Goal: Task Accomplishment & Management: Complete application form

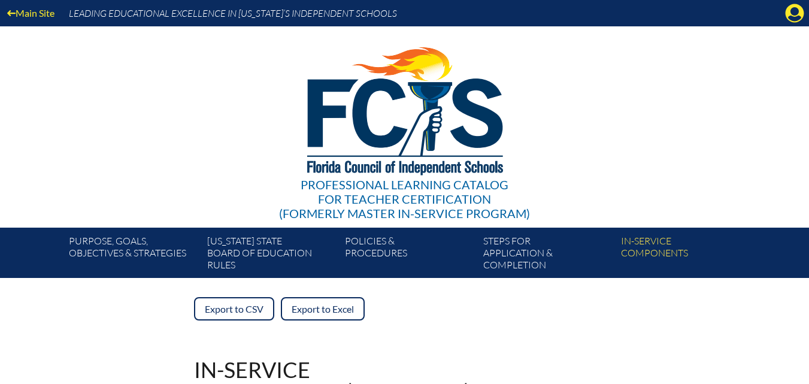
click at [504, 132] on img at bounding box center [404, 108] width 247 height 164
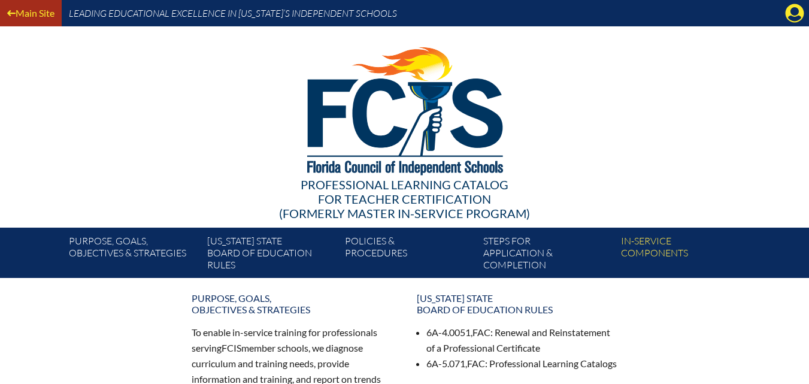
click at [37, 14] on link "Main Site" at bounding box center [30, 13] width 57 height 16
click at [791, 14] on icon at bounding box center [795, 13] width 19 height 19
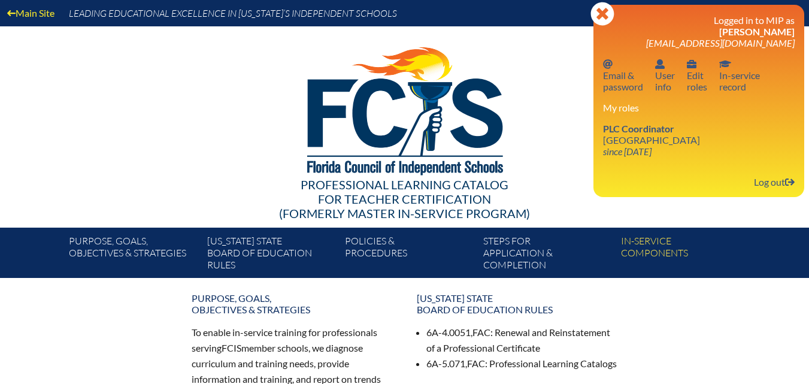
click at [572, 96] on div at bounding box center [405, 108] width 690 height 165
click at [604, 15] on icon "Close" at bounding box center [603, 14] width 24 height 24
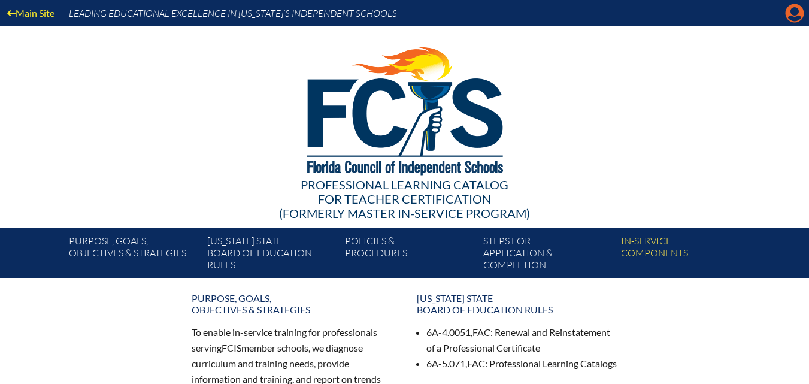
click at [794, 16] on icon at bounding box center [795, 13] width 19 height 19
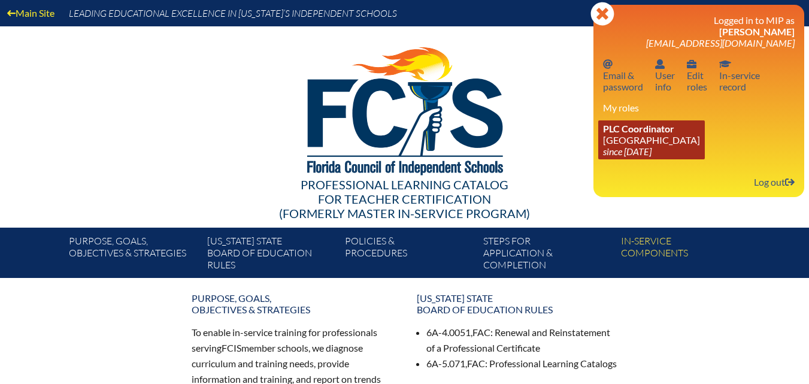
click at [643, 146] on icon "since [DATE]" at bounding box center [627, 151] width 49 height 11
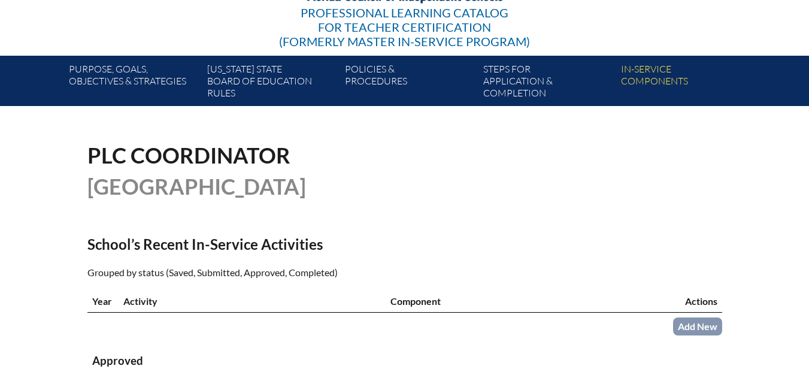
scroll to position [180, 0]
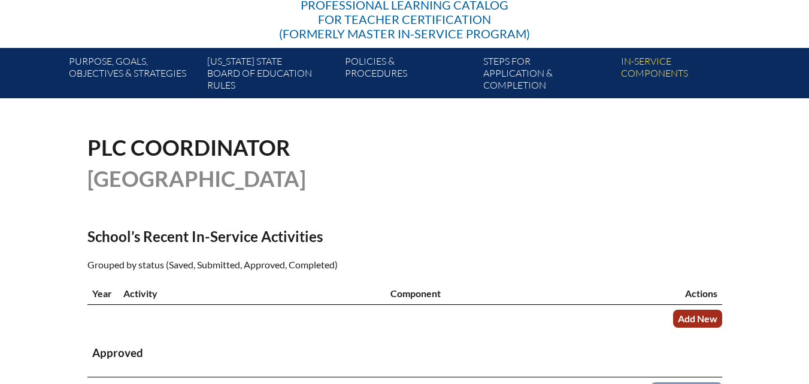
click at [694, 327] on link "Add New" at bounding box center [697, 318] width 49 height 17
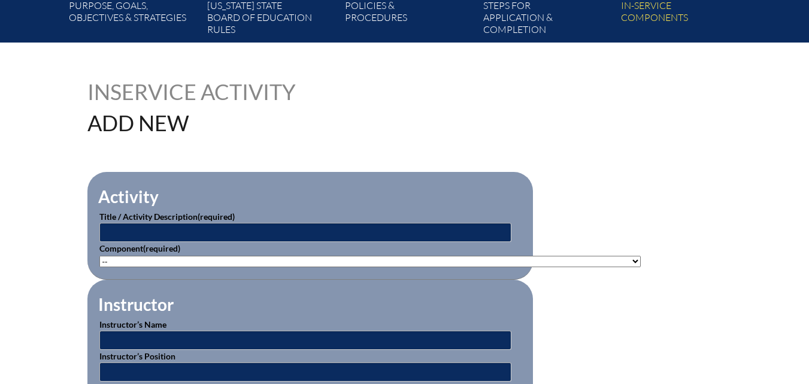
scroll to position [240, 0]
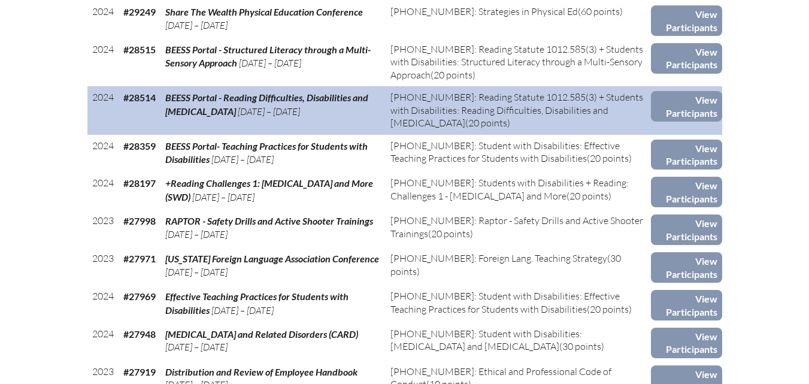
scroll to position [1078, 0]
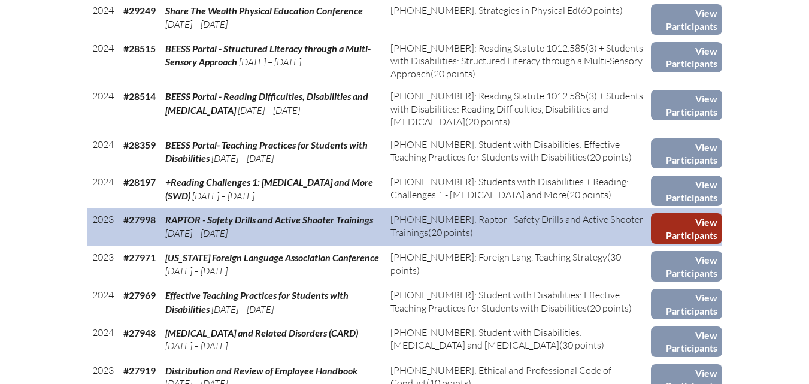
click at [683, 244] on link "View Participants" at bounding box center [686, 228] width 71 height 31
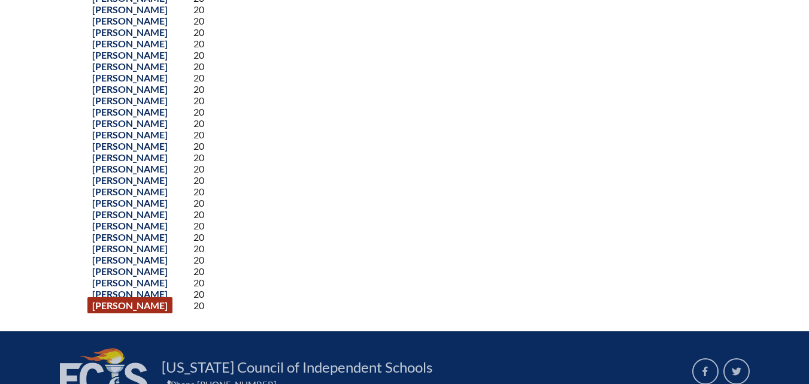
scroll to position [539, 0]
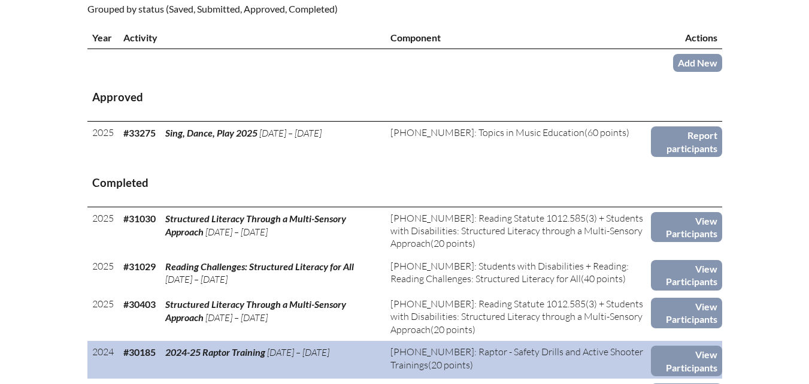
scroll to position [419, 0]
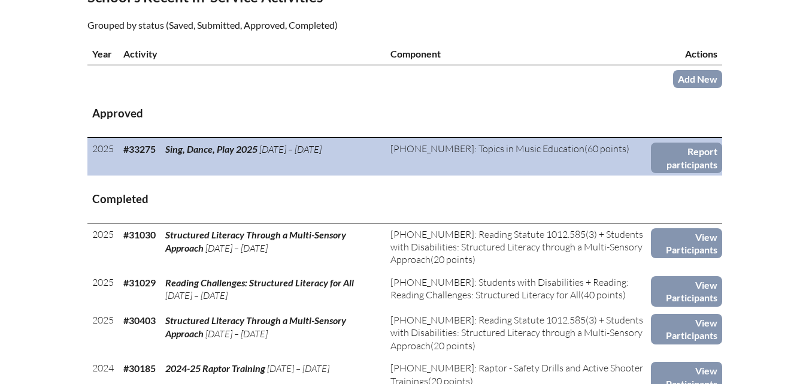
click at [182, 176] on td "Sing, Dance, Play 2025 Jul 21, ’25 – Jul 21, ’25" at bounding box center [273, 157] width 225 height 38
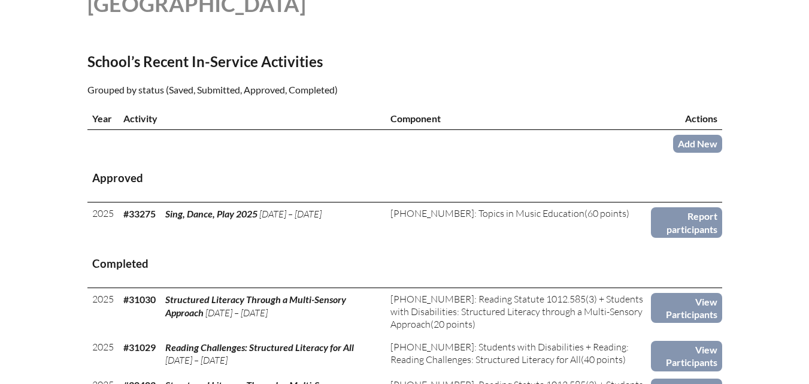
scroll to position [359, 0]
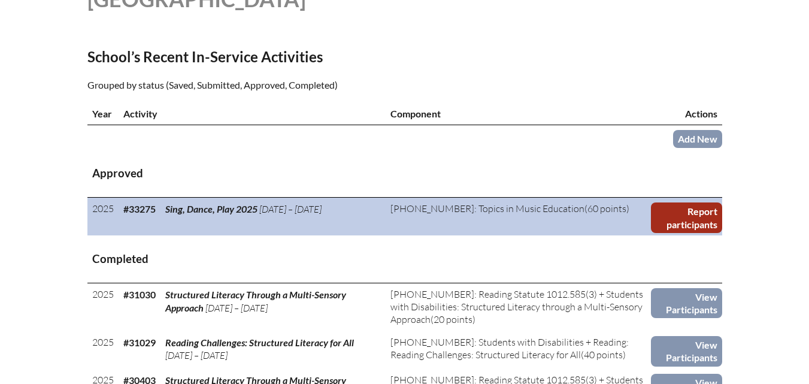
click at [679, 233] on link "Report participants" at bounding box center [686, 217] width 71 height 31
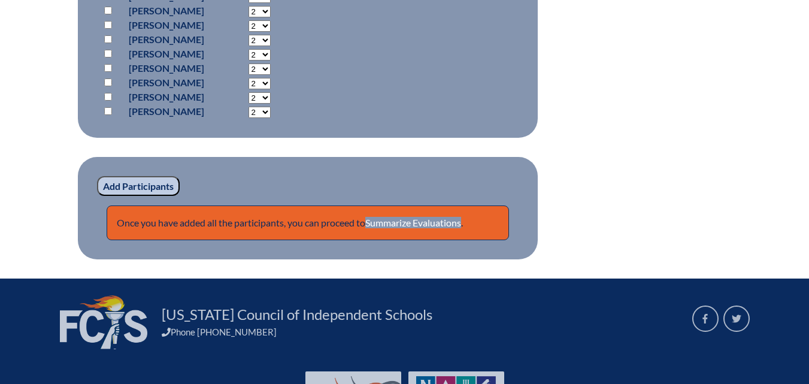
scroll to position [1018, 0]
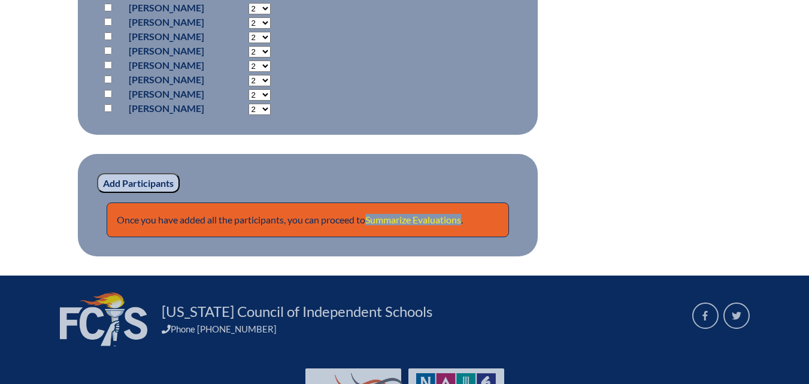
click at [416, 216] on link "Summarize Evaluations" at bounding box center [413, 219] width 96 height 11
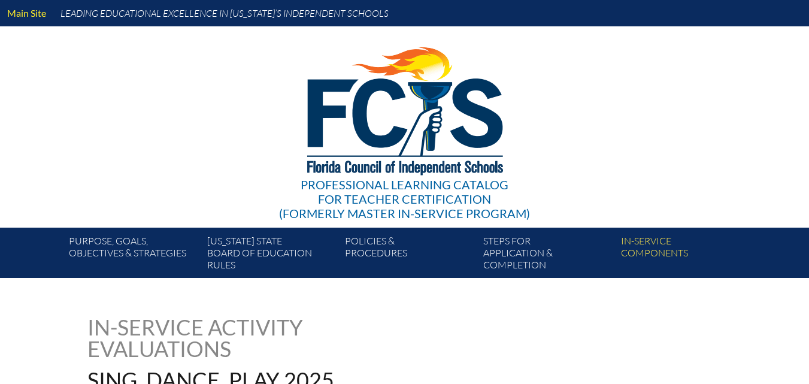
type input "0"
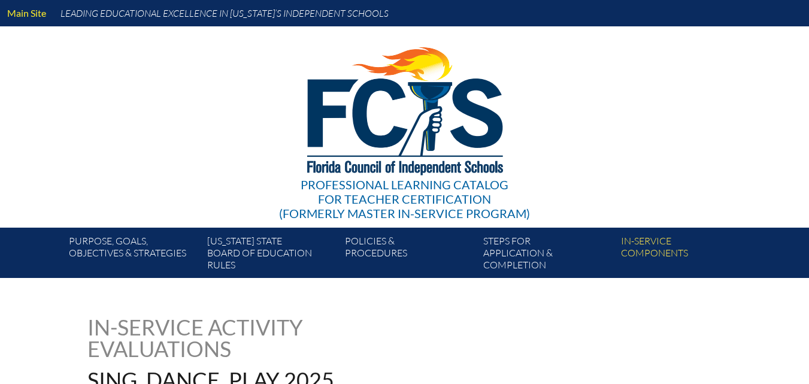
type input "0"
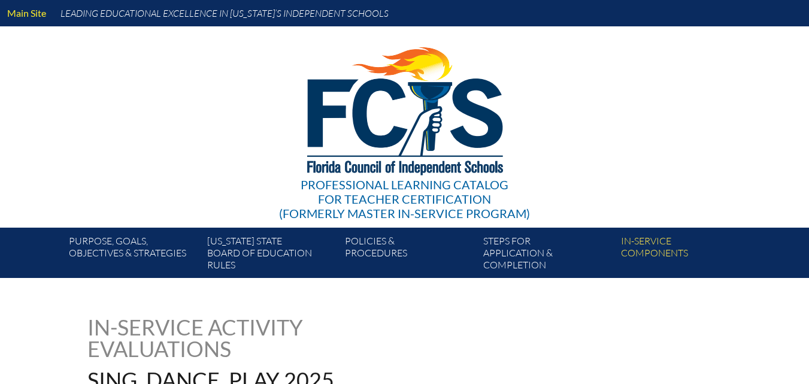
type input "0"
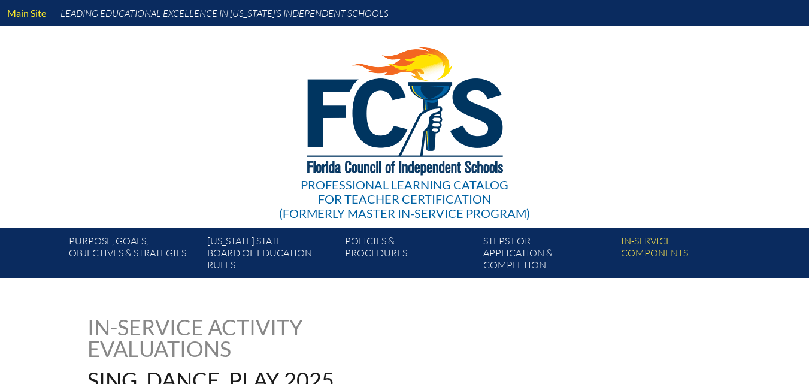
type input "0"
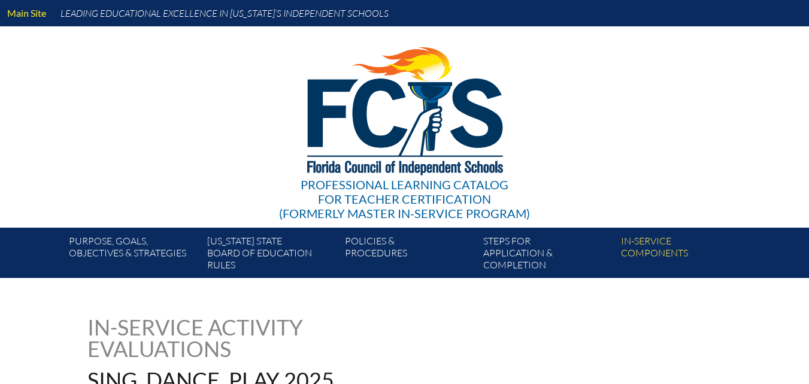
type input "0"
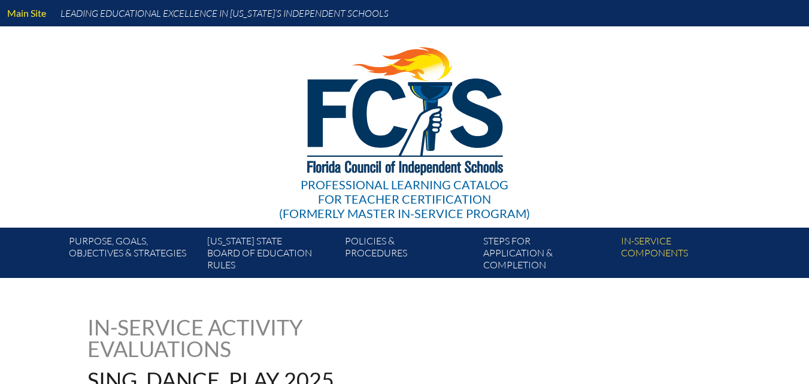
type input "0"
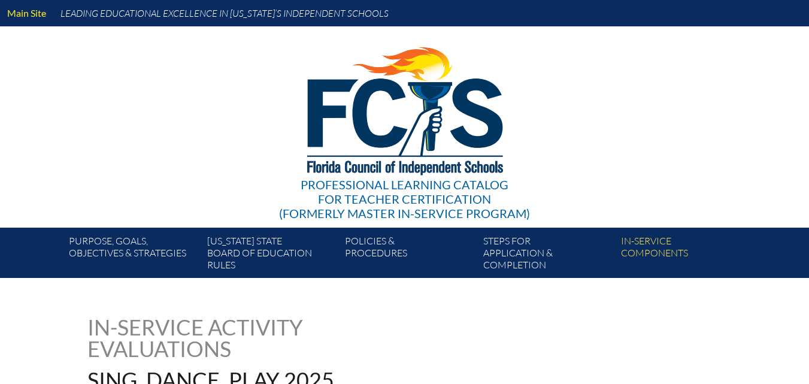
type input "0"
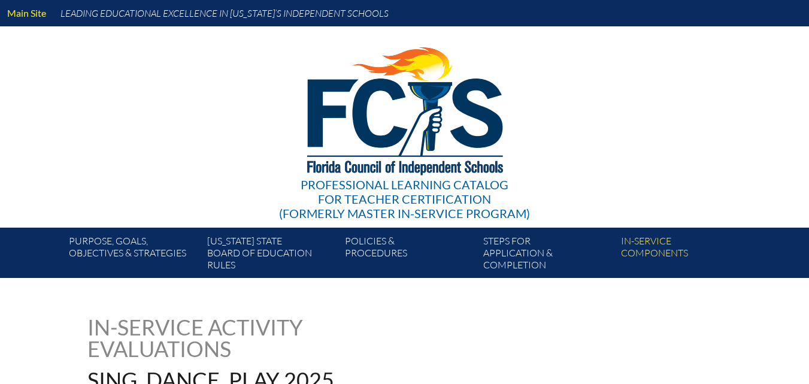
type input "0"
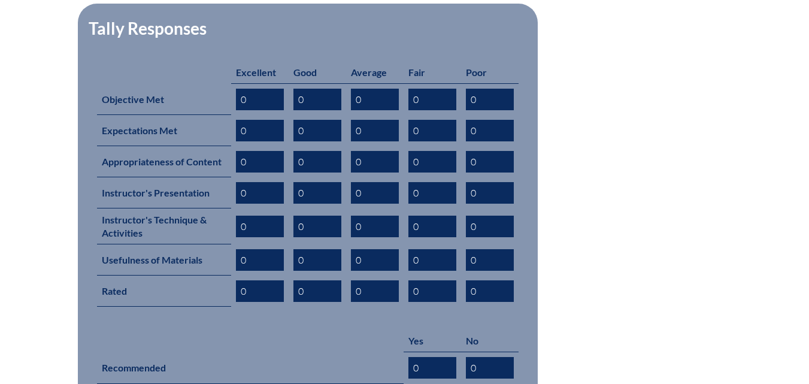
scroll to position [479, 0]
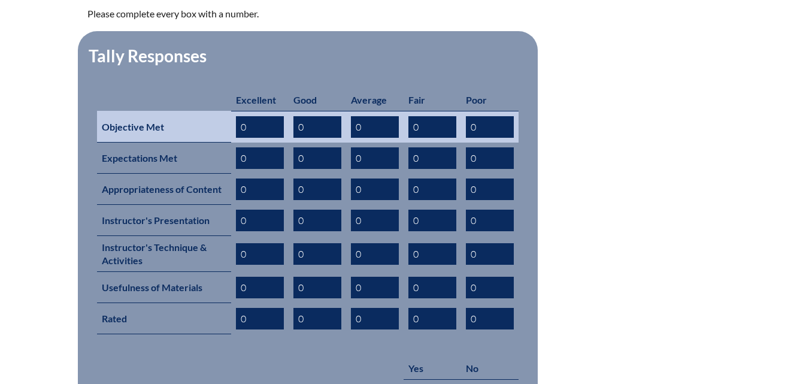
click at [243, 116] on input "0" at bounding box center [260, 127] width 48 height 22
drag, startPoint x: 267, startPoint y: 107, endPoint x: 196, endPoint y: 107, distance: 70.7
click at [196, 111] on tr "Objective Met 10 0 0 0 0" at bounding box center [308, 127] width 422 height 32
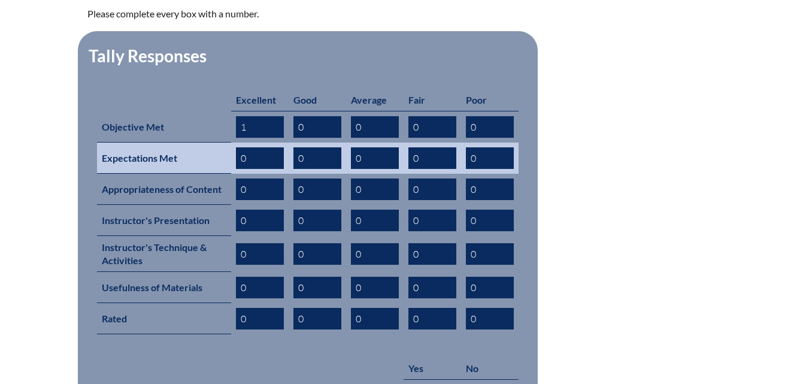
type input "1"
drag, startPoint x: 251, startPoint y: 143, endPoint x: 205, endPoint y: 144, distance: 46.2
click at [205, 144] on tr "Expectations Met 0 0 0 0 0" at bounding box center [308, 158] width 422 height 31
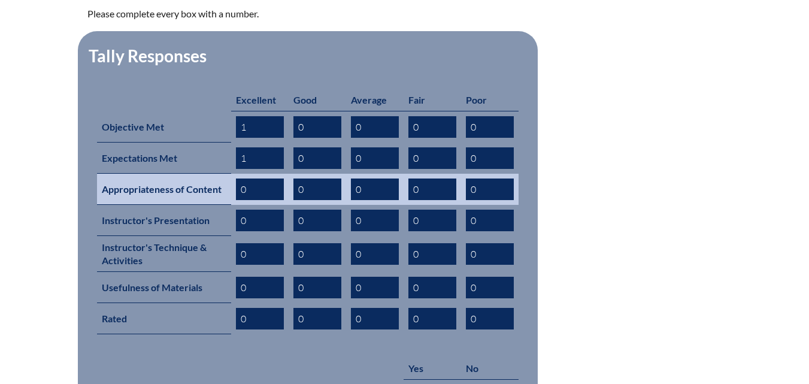
type input "1"
drag, startPoint x: 253, startPoint y: 171, endPoint x: 228, endPoint y: 173, distance: 25.8
click at [228, 174] on tr "Appropriateness of Content 0 0 0 0 0" at bounding box center [308, 189] width 422 height 31
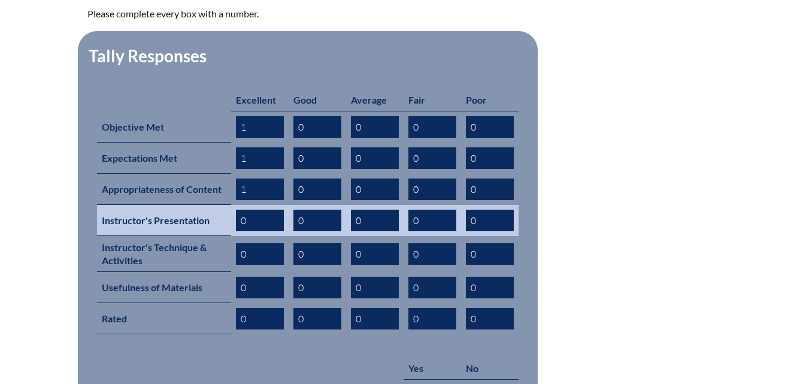
type input "1"
drag, startPoint x: 268, startPoint y: 200, endPoint x: 222, endPoint y: 204, distance: 46.3
click at [222, 205] on tr "Instructor's Presentation 0 0 0 0 0" at bounding box center [308, 220] width 422 height 31
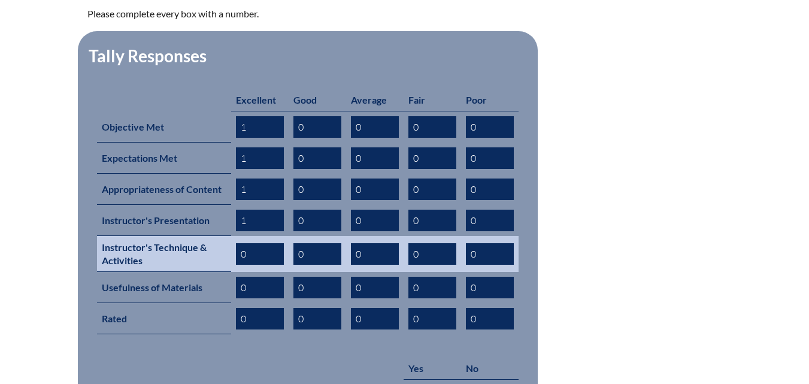
type input "1"
drag, startPoint x: 261, startPoint y: 235, endPoint x: 239, endPoint y: 240, distance: 22.1
click at [239, 243] on input "0" at bounding box center [260, 254] width 48 height 22
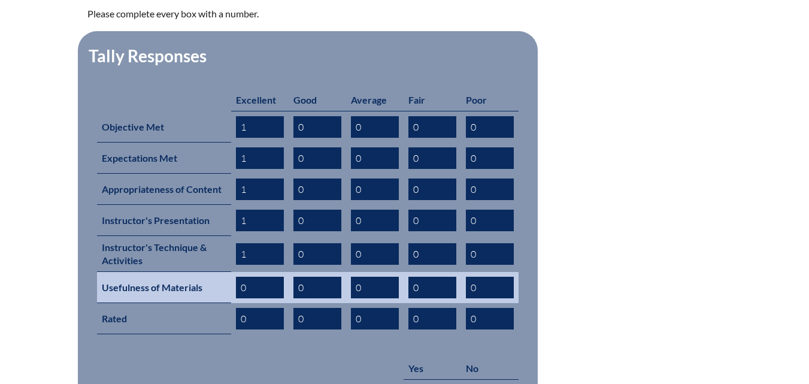
type input "1"
drag, startPoint x: 251, startPoint y: 258, endPoint x: 243, endPoint y: 264, distance: 10.3
click at [243, 277] on input "0" at bounding box center [260, 288] width 48 height 22
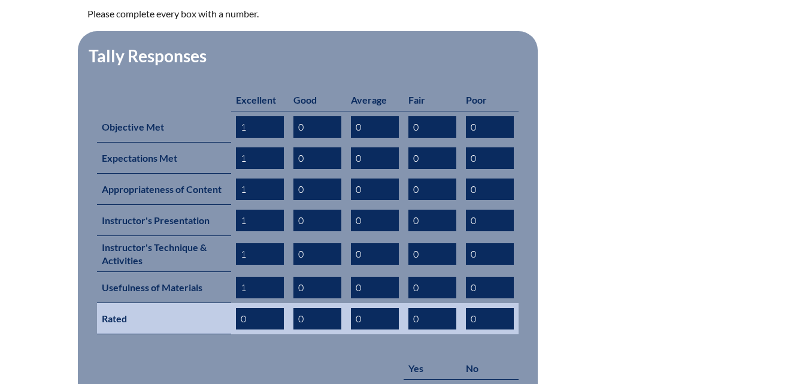
type input "1"
drag, startPoint x: 249, startPoint y: 299, endPoint x: 238, endPoint y: 298, distance: 10.8
click at [238, 308] on input "0" at bounding box center [260, 319] width 48 height 22
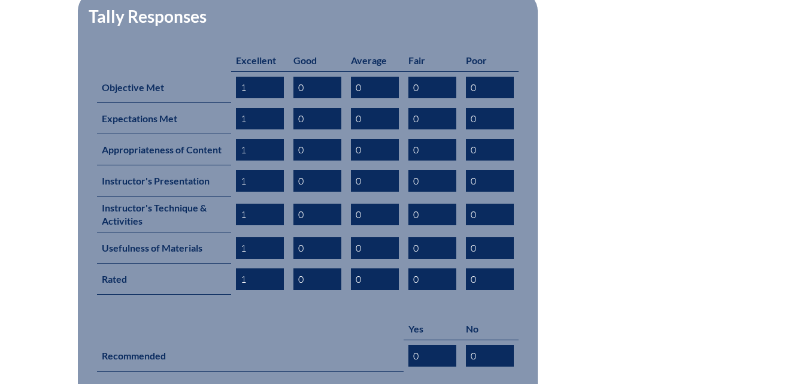
scroll to position [599, 0]
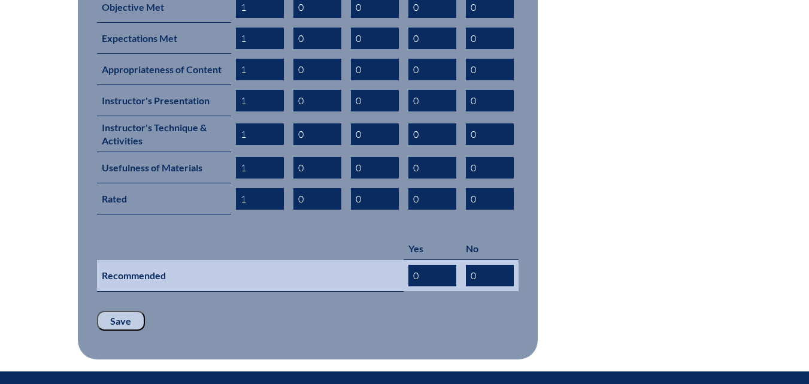
type input "1"
drag, startPoint x: 389, startPoint y: 255, endPoint x: 352, endPoint y: 251, distance: 37.9
click at [352, 260] on tr "Recommended 0 0" at bounding box center [308, 276] width 422 height 32
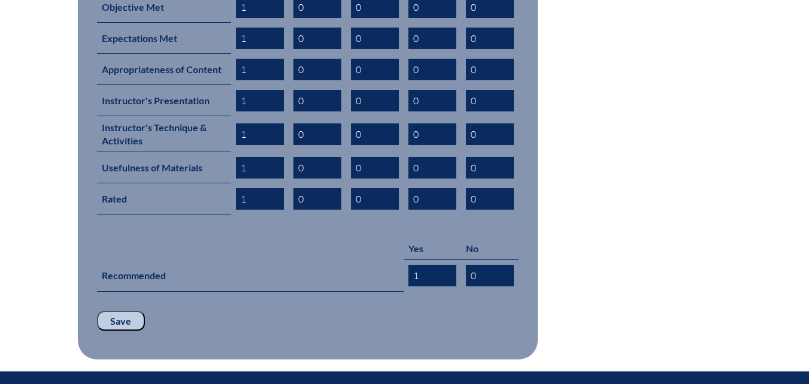
type input "1"
click at [127, 311] on input "Save" at bounding box center [121, 321] width 48 height 20
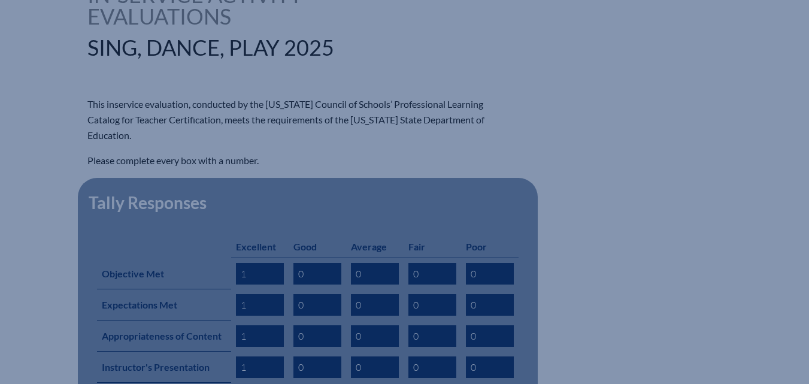
scroll to position [319, 0]
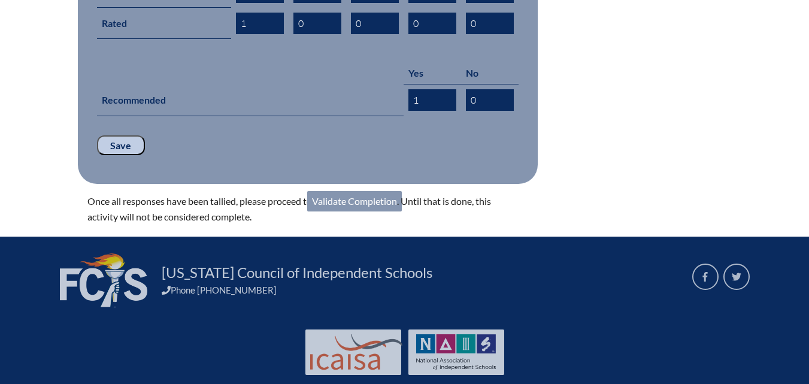
scroll to position [779, 0]
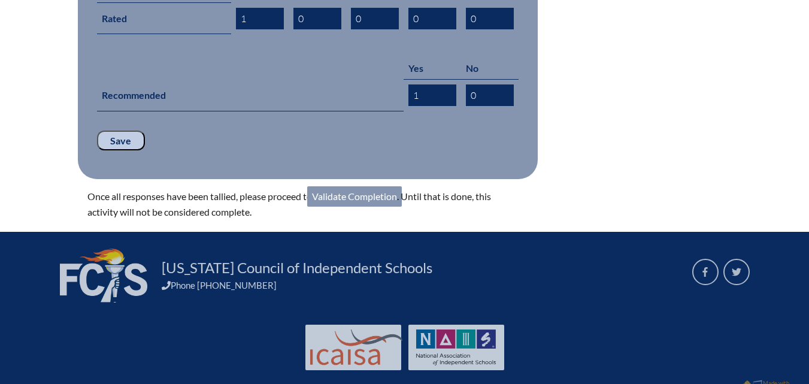
click at [355, 186] on link "Validate Completion" at bounding box center [354, 196] width 95 height 20
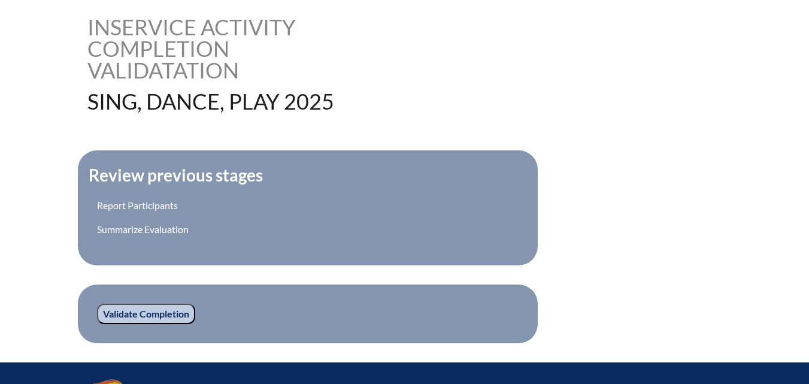
scroll to position [359, 0]
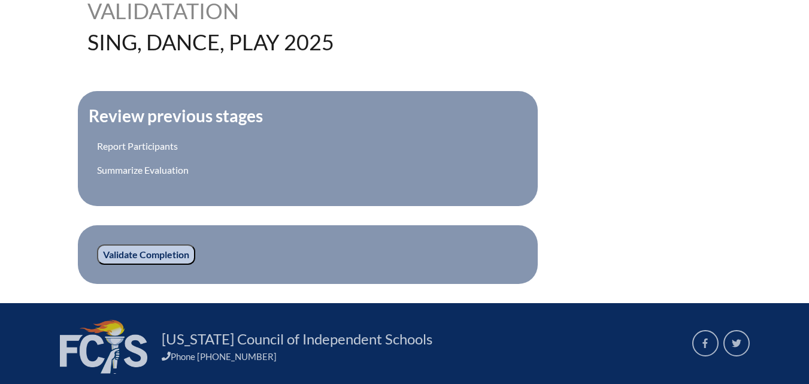
click at [161, 258] on input "Validate Completion" at bounding box center [146, 254] width 98 height 20
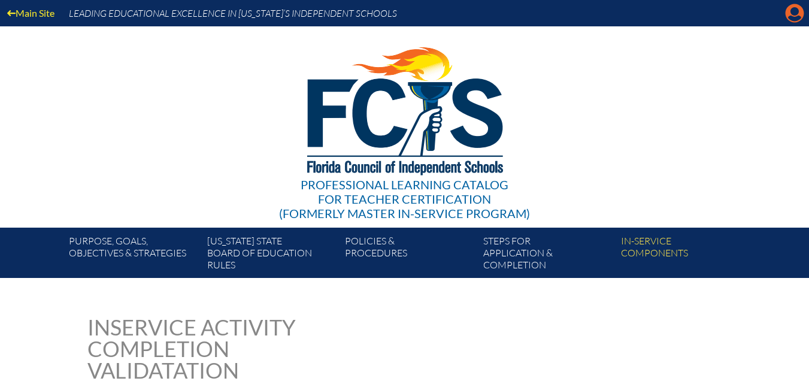
click at [797, 18] on icon "Manage account" at bounding box center [794, 13] width 19 height 19
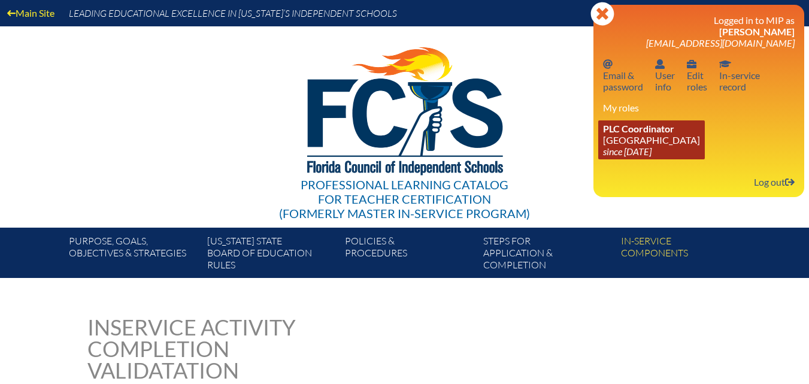
click at [635, 146] on icon "since [DATE]" at bounding box center [627, 151] width 49 height 11
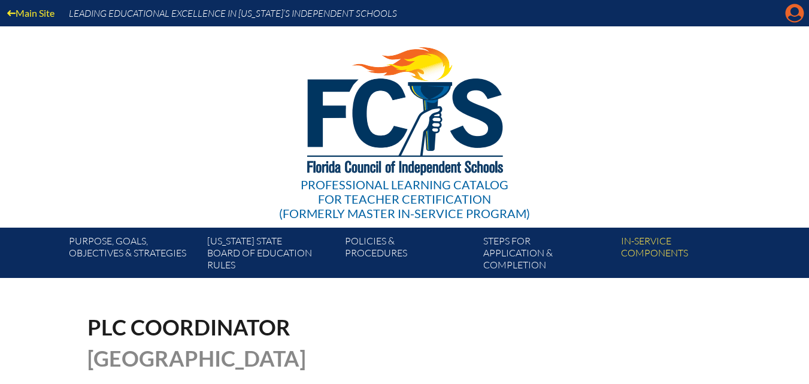
click at [800, 19] on icon "Manage account" at bounding box center [794, 13] width 19 height 19
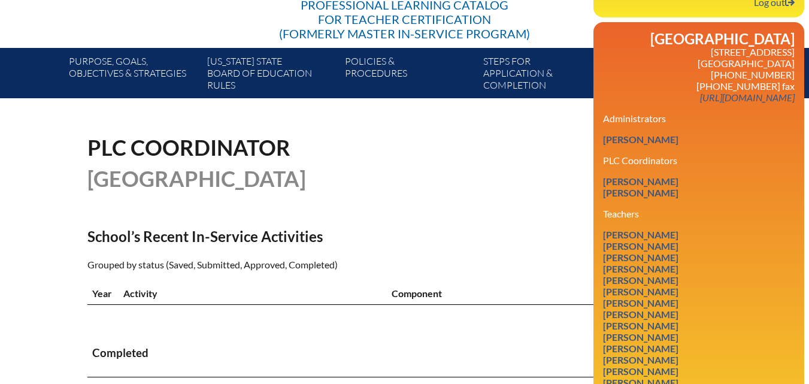
scroll to position [300, 0]
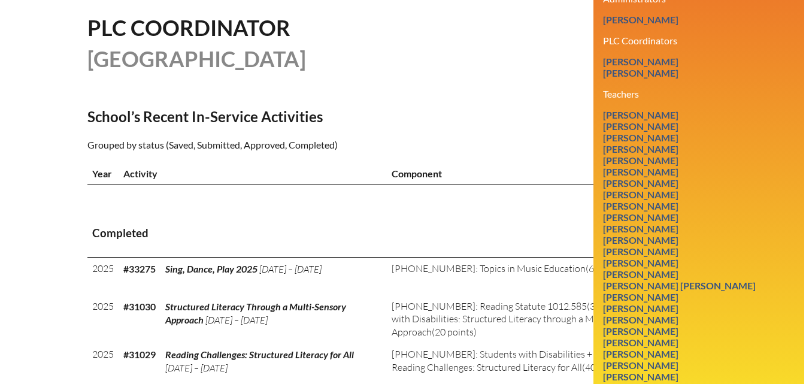
click at [492, 241] on h3 "Completed" at bounding box center [404, 233] width 625 height 15
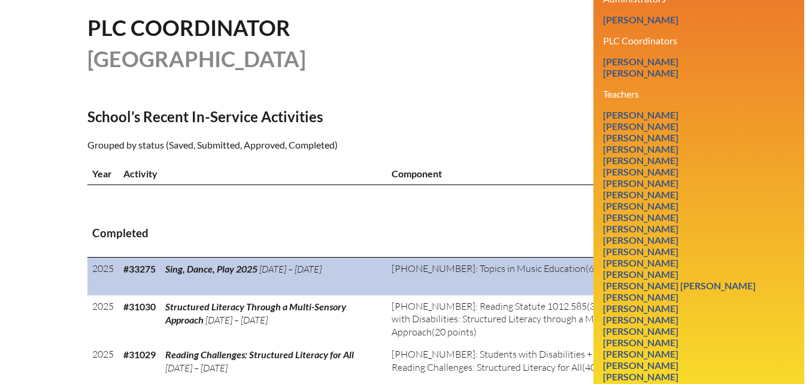
click at [364, 295] on td "Sing, Dance, Play 2025 Jul 21, ’25 – Jul 21, ’25" at bounding box center [274, 277] width 226 height 38
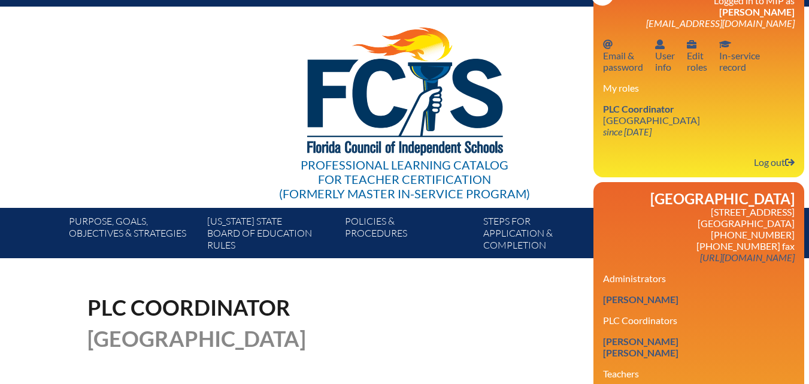
scroll to position [0, 0]
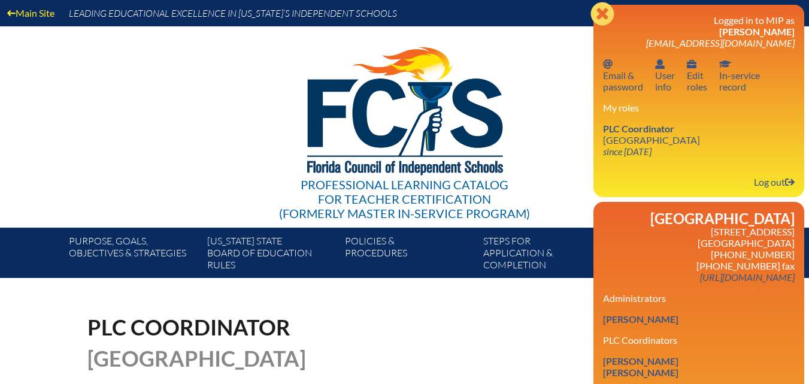
click at [601, 20] on icon at bounding box center [602, 13] width 23 height 23
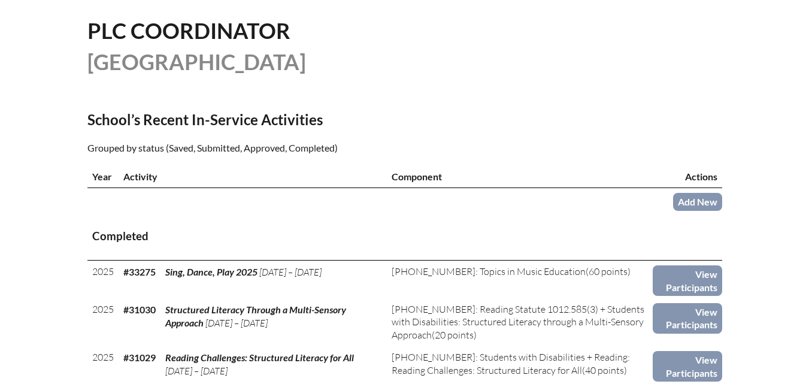
scroll to position [300, 0]
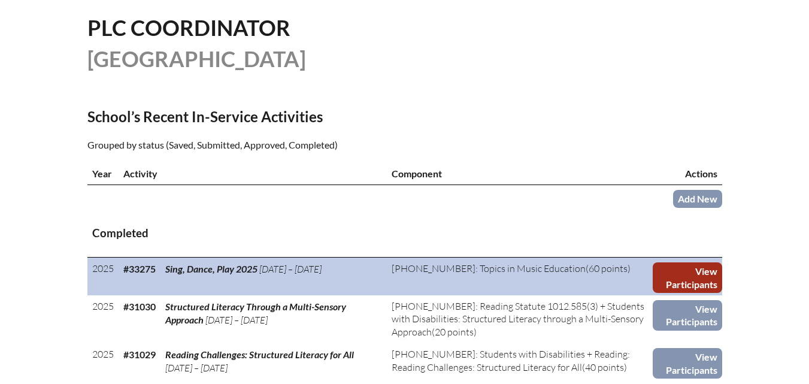
click at [697, 293] on link "View Participants" at bounding box center [687, 277] width 69 height 31
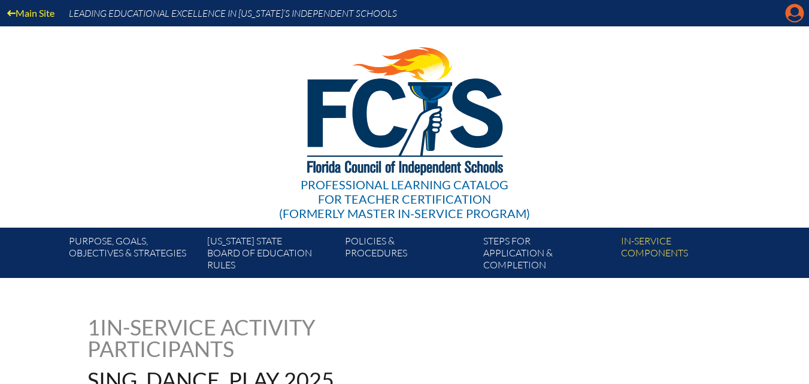
click at [794, 14] on icon "Manage account" at bounding box center [794, 13] width 19 height 19
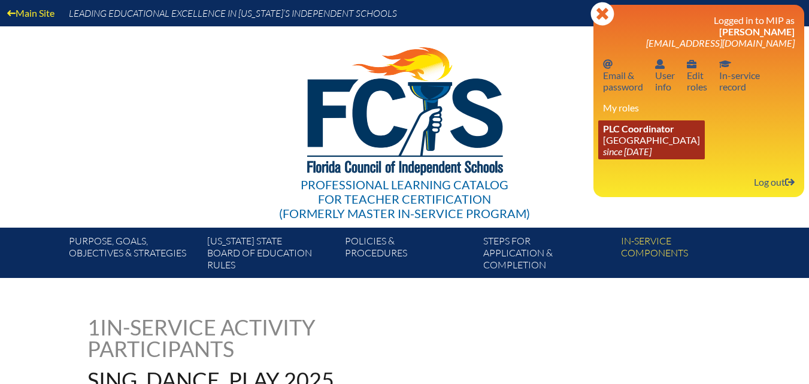
click at [642, 143] on link "PLC Coordinator Riverside Presbyterian Day School since 2024 Dec 6" at bounding box center [651, 139] width 107 height 39
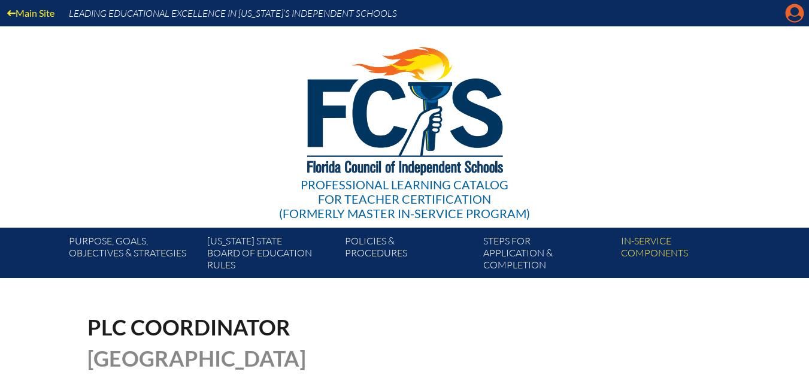
click at [796, 8] on icon "Manage account" at bounding box center [794, 13] width 19 height 19
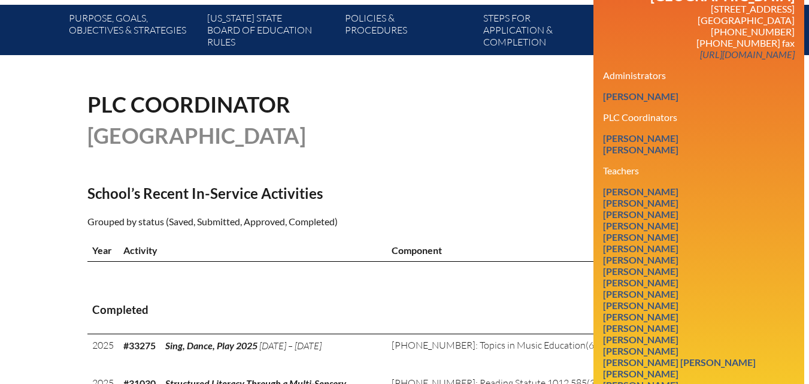
scroll to position [240, 0]
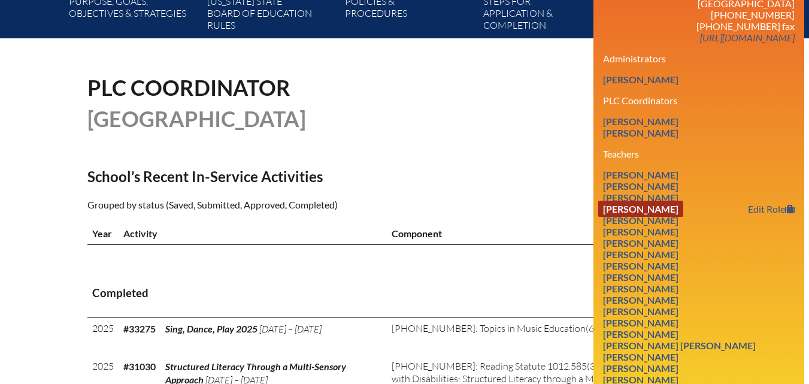
click at [662, 217] on link "[PERSON_NAME]" at bounding box center [640, 209] width 85 height 16
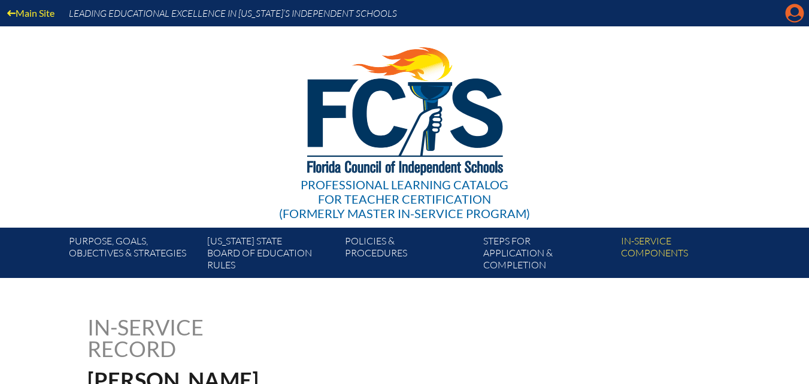
click at [794, 11] on icon "Manage account" at bounding box center [794, 13] width 19 height 19
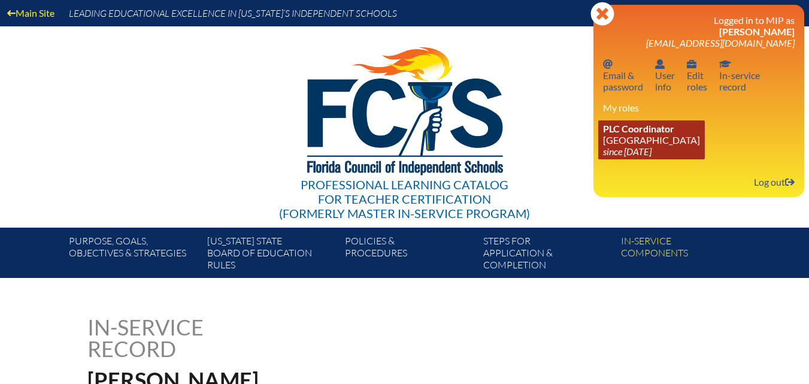
click at [640, 135] on link "PLC Coordinator [GEOGRAPHIC_DATA] since [DATE]" at bounding box center [651, 139] width 107 height 39
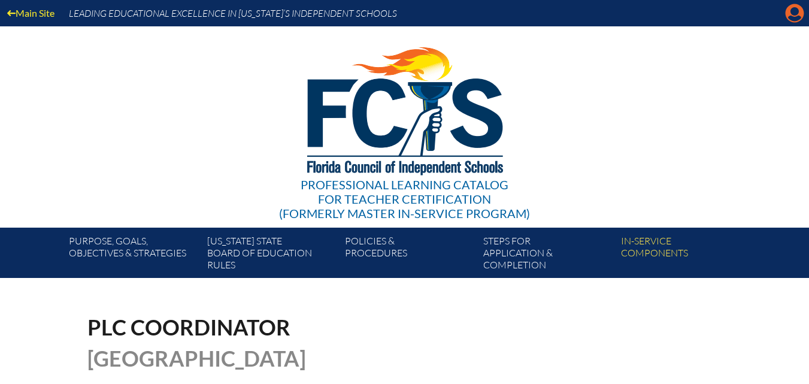
click at [799, 14] on icon at bounding box center [795, 13] width 19 height 19
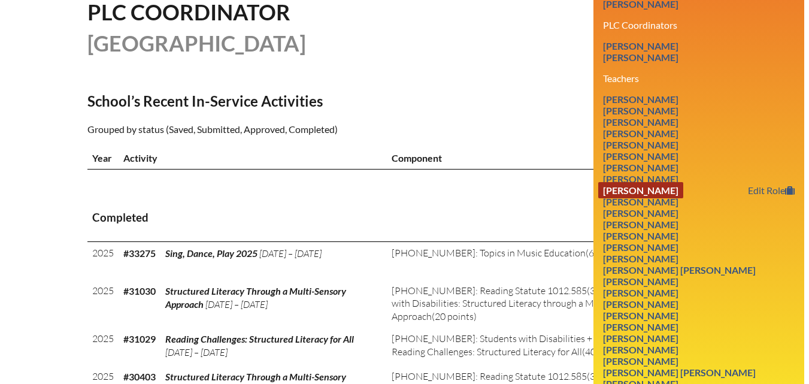
scroll to position [359, 0]
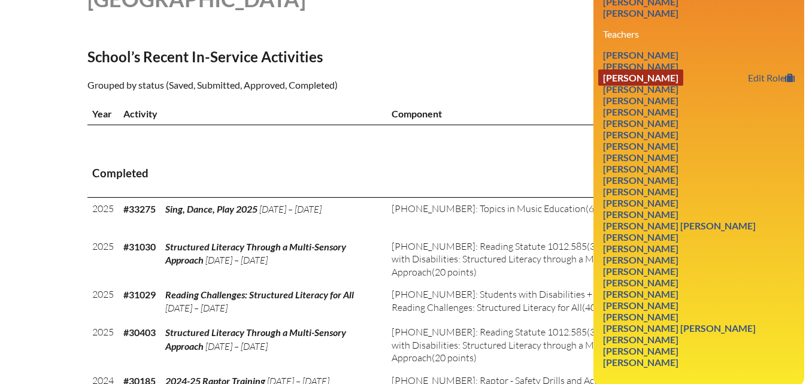
click at [648, 86] on link "[PERSON_NAME]" at bounding box center [640, 77] width 85 height 16
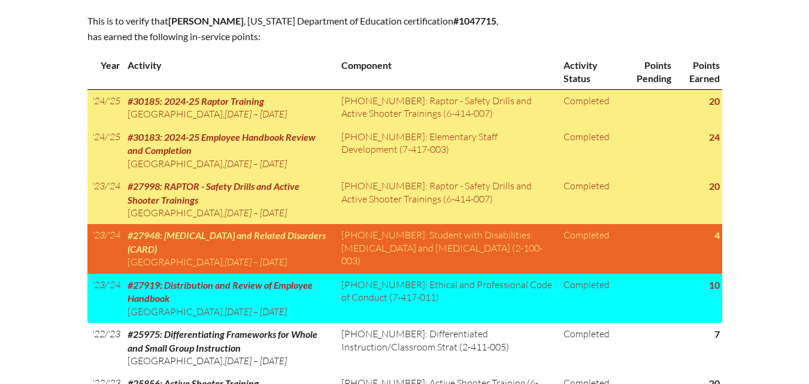
scroll to position [633, 0]
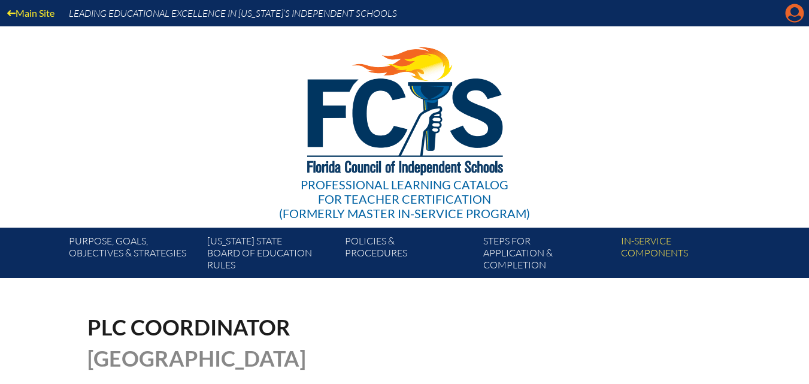
click at [800, 13] on icon at bounding box center [795, 13] width 19 height 19
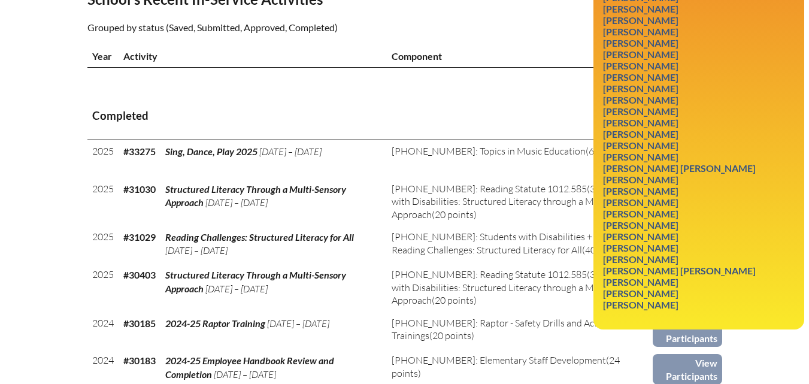
scroll to position [419, 0]
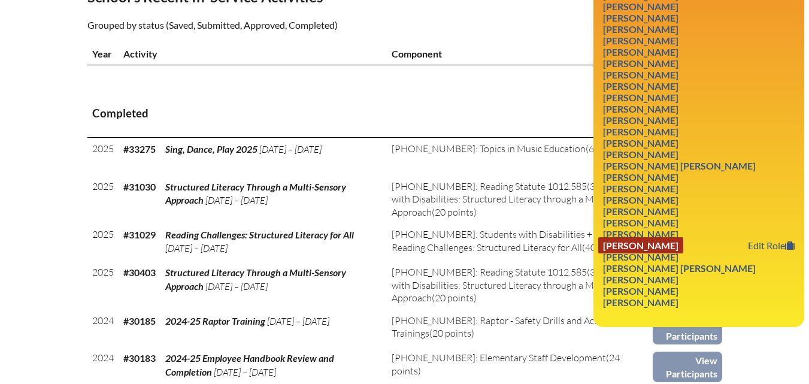
click at [646, 253] on link "Jamie Roberts" at bounding box center [640, 245] width 85 height 16
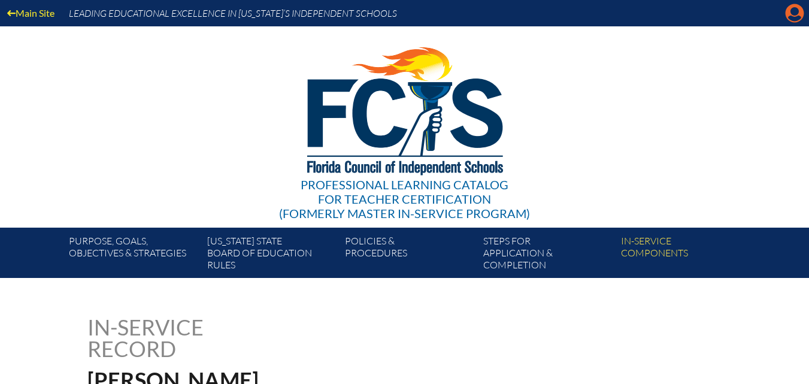
click at [793, 17] on icon "Manage account" at bounding box center [794, 13] width 19 height 19
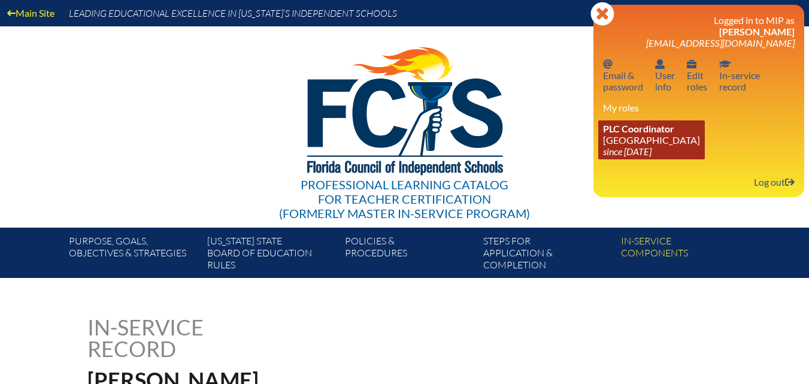
click at [670, 132] on span "PLC Coordinator" at bounding box center [638, 128] width 71 height 11
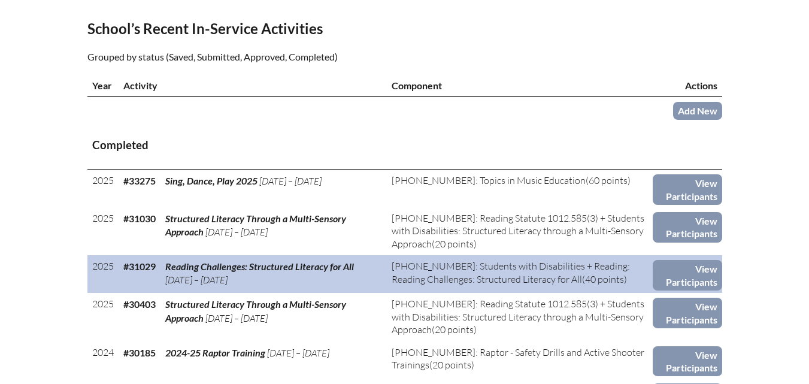
scroll to position [419, 0]
